Goal: Information Seeking & Learning: Find specific fact

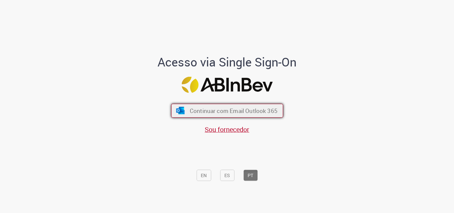
click at [198, 109] on span "Continuar com Email Outlook 365" at bounding box center [234, 111] width 88 height 8
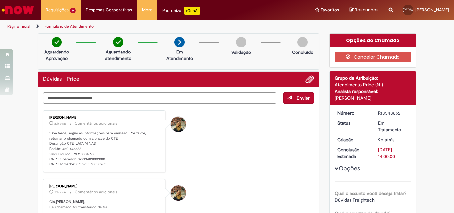
click at [64, 151] on p ""Boa tarde, segue as informações para emissão. Por favor, retornar o chamado co…" at bounding box center [104, 149] width 111 height 37
copy p "4501476688"
click at [121, 137] on p ""Boa tarde, segue as informações para emissão. Por favor, retornar o chamado co…" at bounding box center [104, 149] width 111 height 37
drag, startPoint x: 65, startPoint y: 148, endPoint x: 83, endPoint y: 148, distance: 17.6
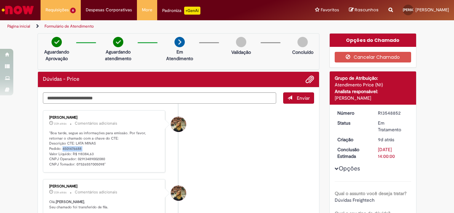
click at [83, 148] on p ""Boa tarde, segue as informações para emissão. Por favor, retornar o chamado co…" at bounding box center [104, 149] width 111 height 37
click at [76, 148] on p ""Boa tarde, segue as informações para emissão. Por favor, retornar o chamado co…" at bounding box center [104, 149] width 111 height 37
drag, startPoint x: 75, startPoint y: 155, endPoint x: 93, endPoint y: 154, distance: 19.0
click at [93, 154] on p ""Boa tarde, segue as informações para emissão. Por favor, retornar o chamado co…" at bounding box center [104, 149] width 111 height 37
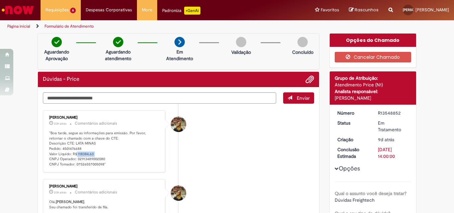
copy p "118384,63"
click at [86, 154] on p ""Boa tarde, segue as informações para emissão. Por favor, retornar o chamado co…" at bounding box center [104, 149] width 111 height 37
drag, startPoint x: 60, startPoint y: 148, endPoint x: 79, endPoint y: 148, distance: 19.0
click at [79, 148] on p ""Boa tarde, segue as informações para emissão. Por favor, retornar o chamado co…" at bounding box center [104, 149] width 111 height 37
copy p "4501476688"
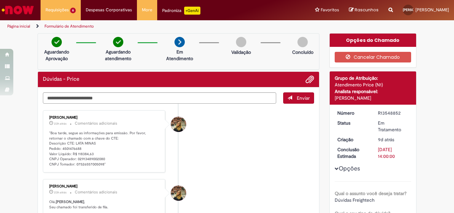
click at [258, 142] on li "Sarah Pigosso Nogueira Masselani 23h atrás 23 horas atrás Comentários adicionai…" at bounding box center [178, 141] width 271 height 62
